Goal: Task Accomplishment & Management: Manage account settings

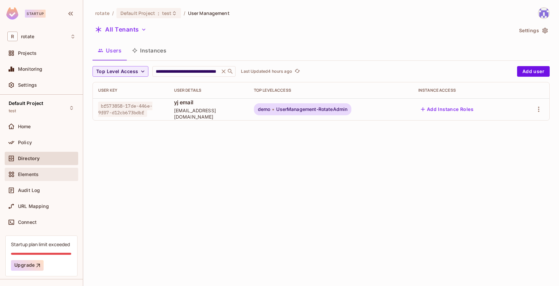
click at [39, 172] on div "Elements" at bounding box center [47, 174] width 58 height 5
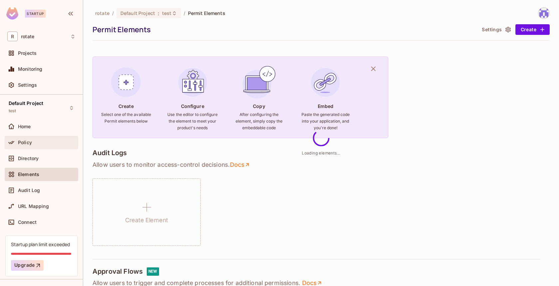
click at [54, 141] on div "Policy" at bounding box center [47, 142] width 58 height 5
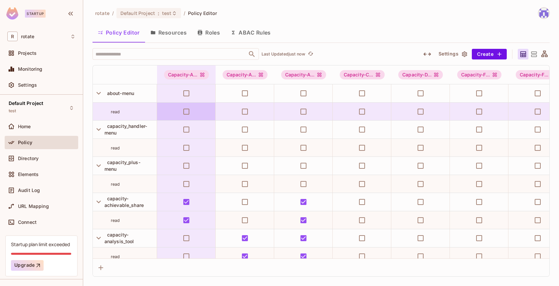
click at [213, 36] on button "Roles" at bounding box center [208, 32] width 33 height 17
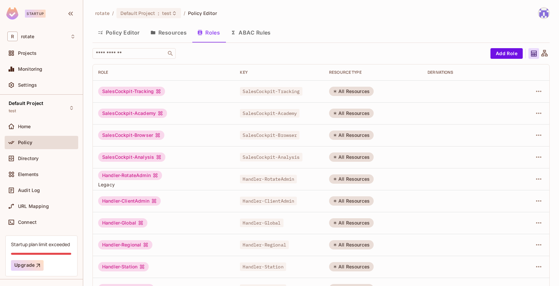
click at [174, 31] on button "Resources" at bounding box center [168, 32] width 47 height 17
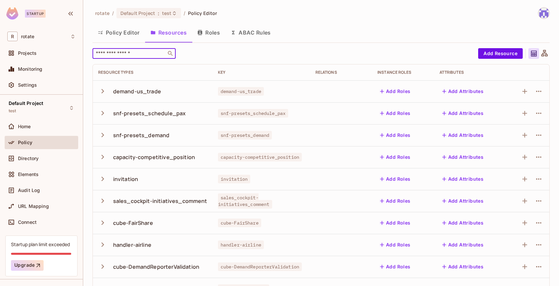
click at [133, 53] on input "text" at bounding box center [129, 53] width 70 height 7
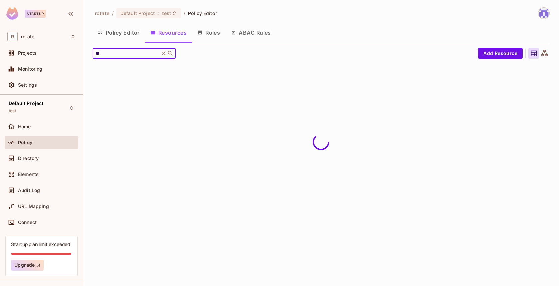
type input "*"
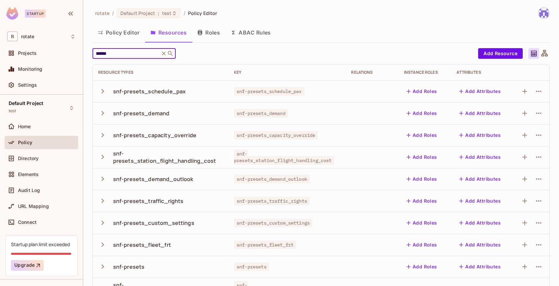
type input "******"
click at [103, 95] on icon "button" at bounding box center [102, 91] width 9 height 9
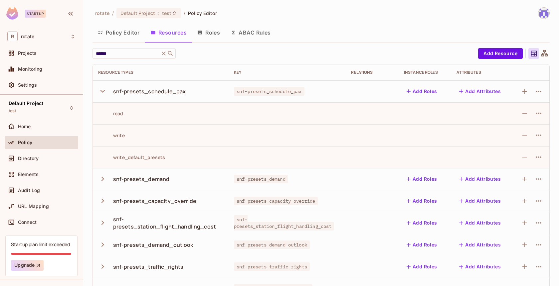
scroll to position [51, 0]
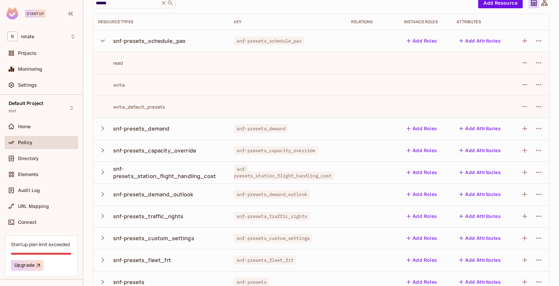
click at [104, 128] on icon "button" at bounding box center [102, 128] width 9 height 9
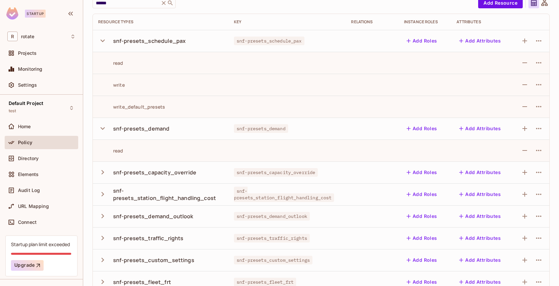
click at [104, 168] on icon "button" at bounding box center [102, 172] width 9 height 9
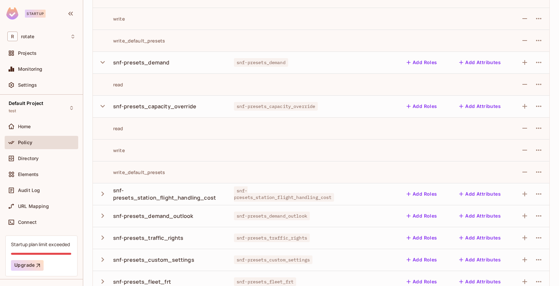
scroll to position [117, 0]
click at [103, 193] on icon "button" at bounding box center [102, 194] width 3 height 4
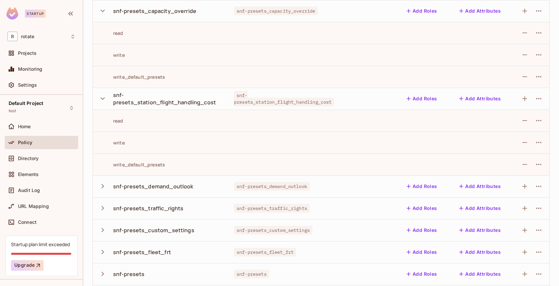
scroll to position [215, 0]
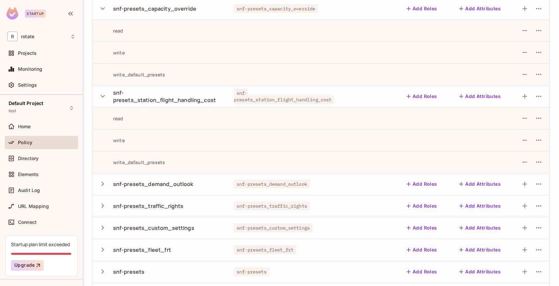
click at [103, 184] on icon "button" at bounding box center [102, 184] width 3 height 4
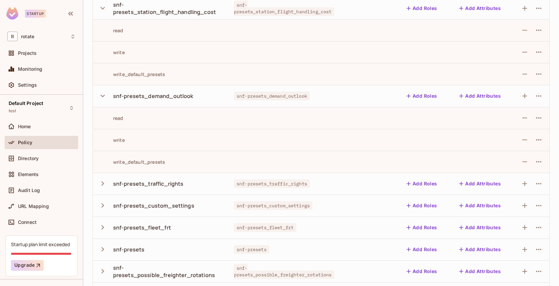
scroll to position [304, 0]
